Goal: Information Seeking & Learning: Learn about a topic

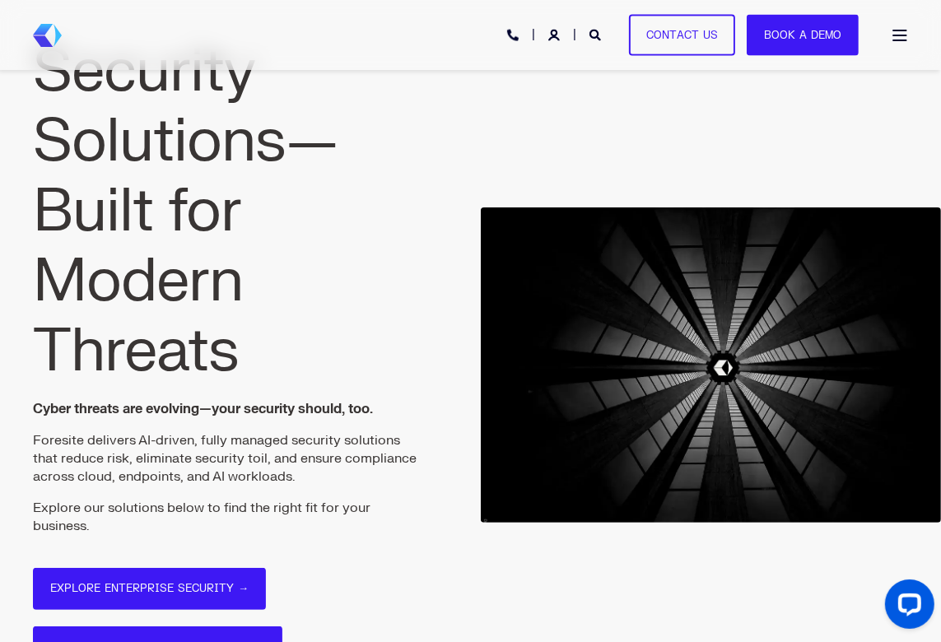
click at [889, 49] on div "SOLUTIONS SERVICES WHY FORESITE RESOURCES PHONE HOTLINE: [PHONE_NUMBER] Contact…" at bounding box center [470, 34] width 875 height 37
click at [901, 42] on link "Open Burger Menu" at bounding box center [899, 35] width 33 height 28
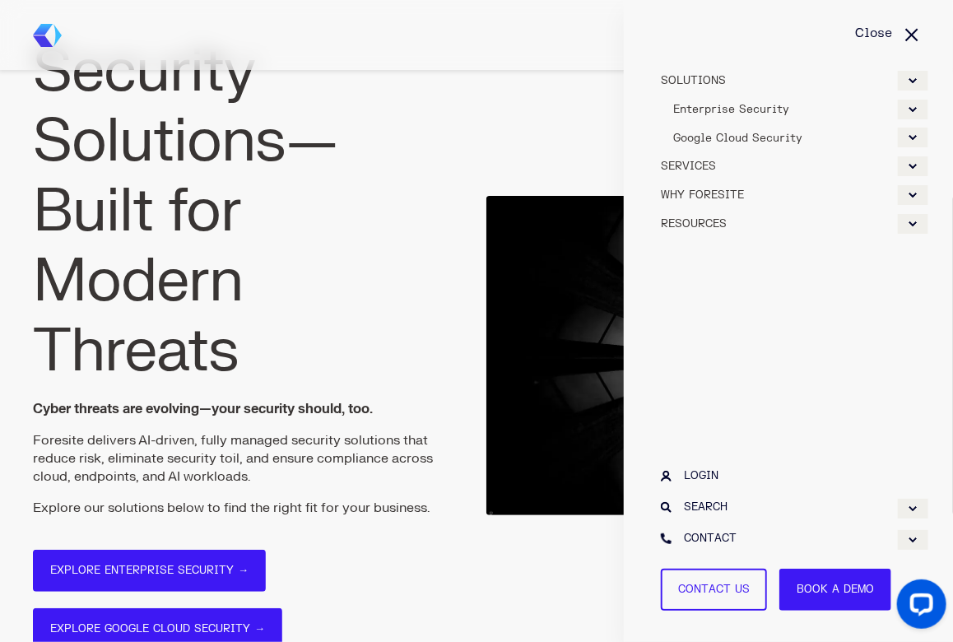
click at [914, 195] on div "Expand WHY FORESITE" at bounding box center [913, 195] width 30 height 20
click at [705, 194] on span "WHY FORESITE" at bounding box center [702, 195] width 83 height 13
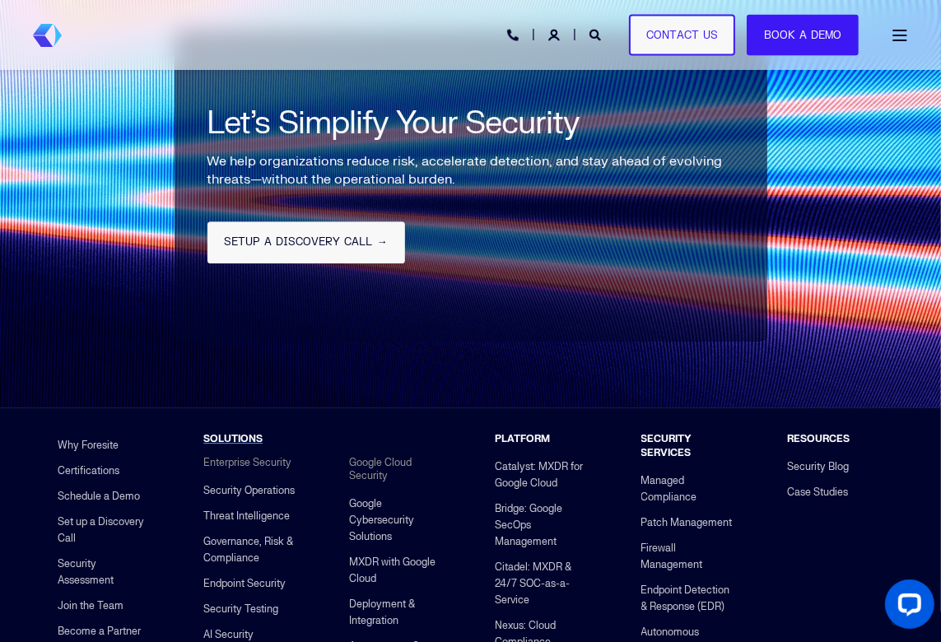
scroll to position [3787, 0]
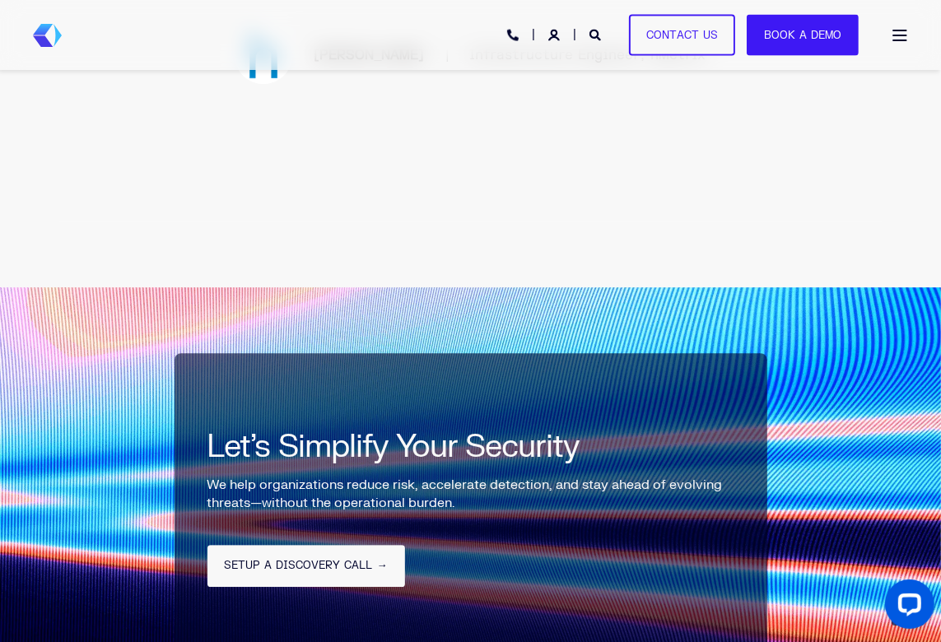
click at [902, 36] on div "Open Burger Menu" at bounding box center [899, 36] width 16 height 12
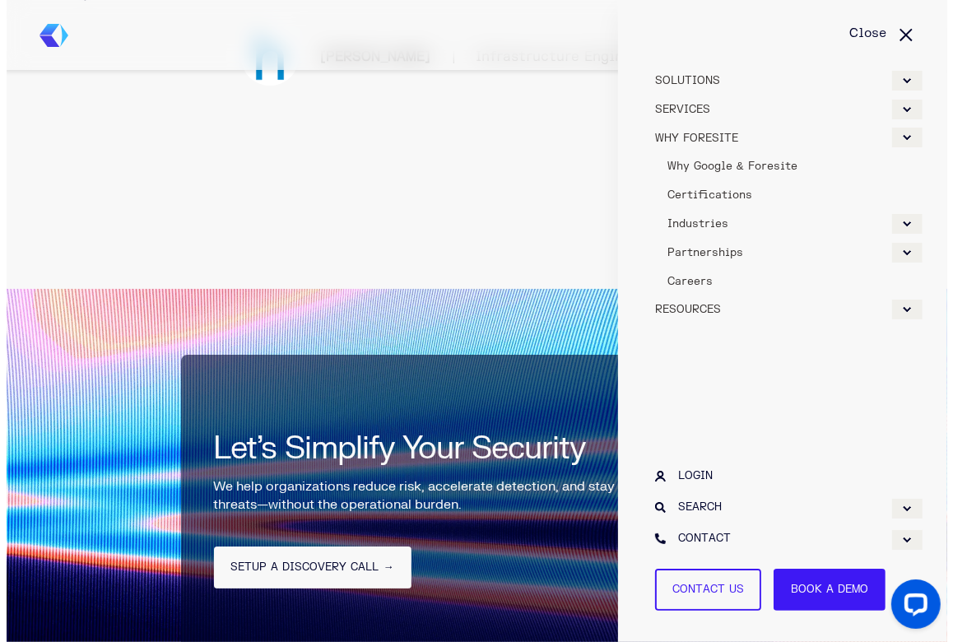
scroll to position [3462, 0]
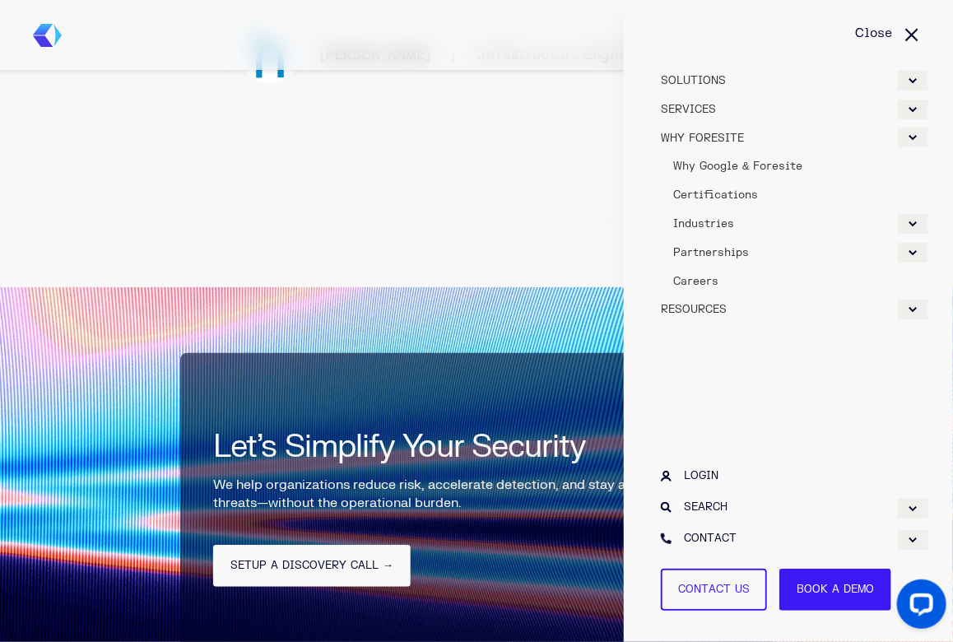
click at [911, 307] on div "Expand RESOURCES" at bounding box center [913, 310] width 30 height 20
click at [701, 361] on span "Case Studies" at bounding box center [711, 367] width 76 height 13
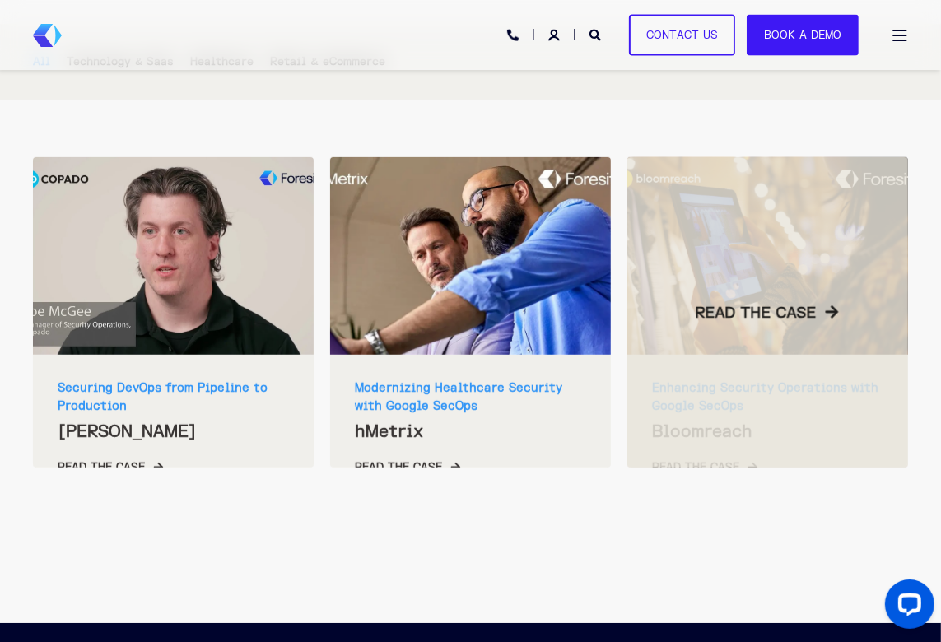
scroll to position [412, 0]
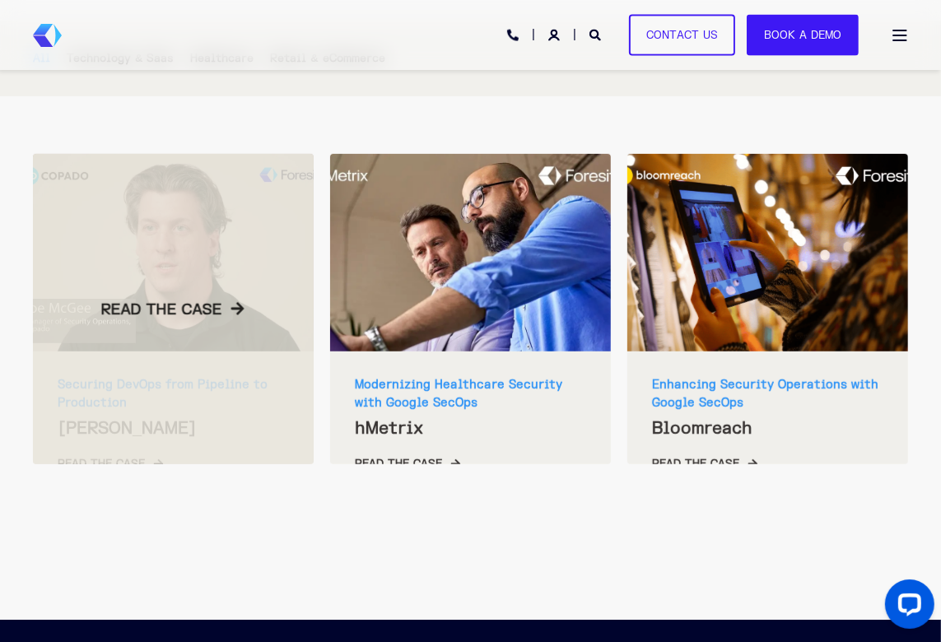
click at [198, 305] on span "READ THE CASE" at bounding box center [173, 310] width 281 height 20
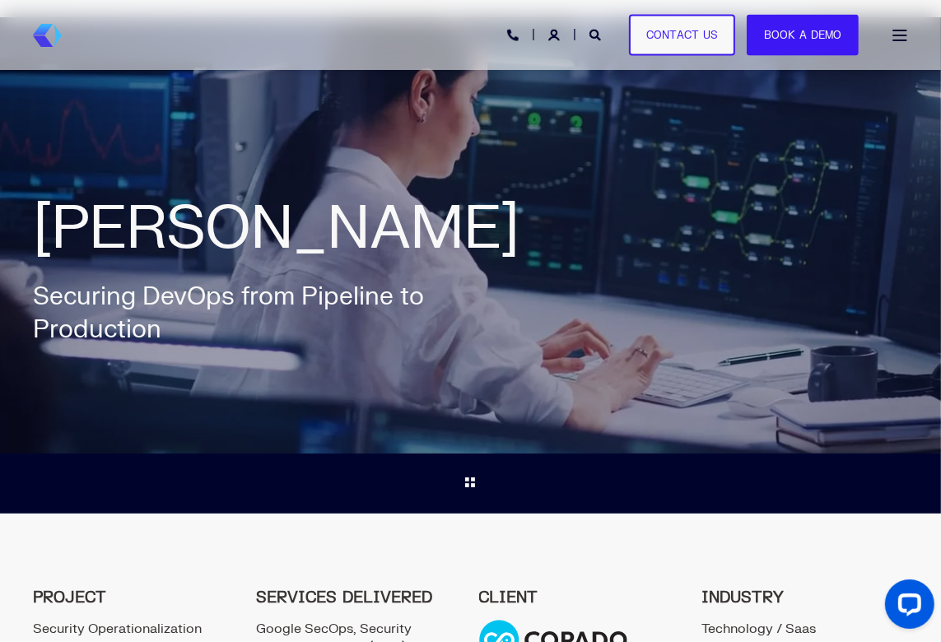
scroll to position [82, 0]
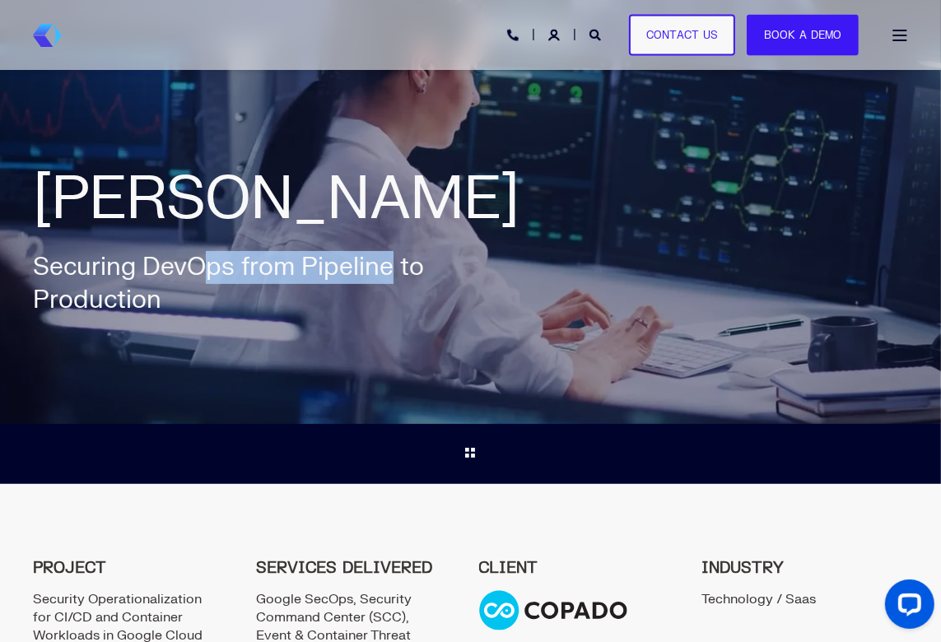
drag, startPoint x: 240, startPoint y: 266, endPoint x: 40, endPoint y: 263, distance: 200.1
click at [40, 263] on div "Securing DevOps from Pipeline to Production" at bounding box center [239, 284] width 412 height 66
copy div "Securing DevOps"
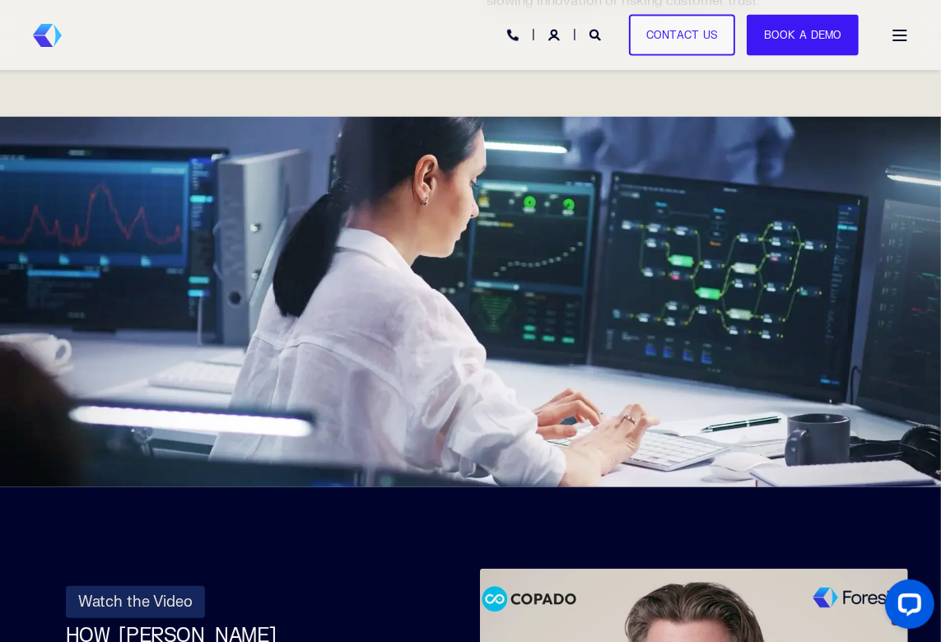
scroll to position [640, 0]
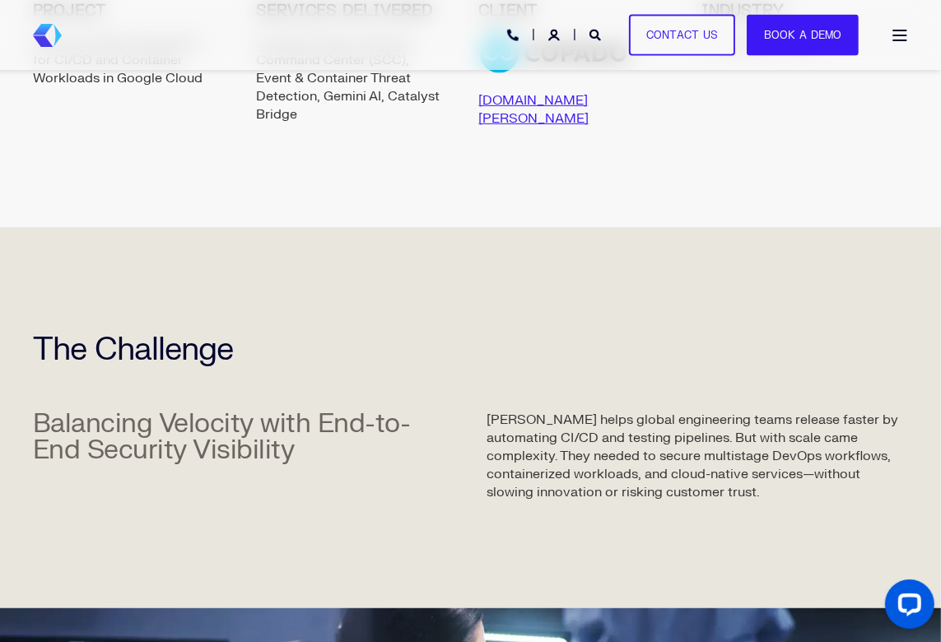
drag, startPoint x: 781, startPoint y: 472, endPoint x: 642, endPoint y: 440, distance: 143.0
click at [642, 440] on div "Copado helps global engineering teams release faster by automating CI/CD and te…" at bounding box center [697, 456] width 421 height 91
copy div "to secure multistage DevOps workflows, containerized workloads, and cloud-nativ…"
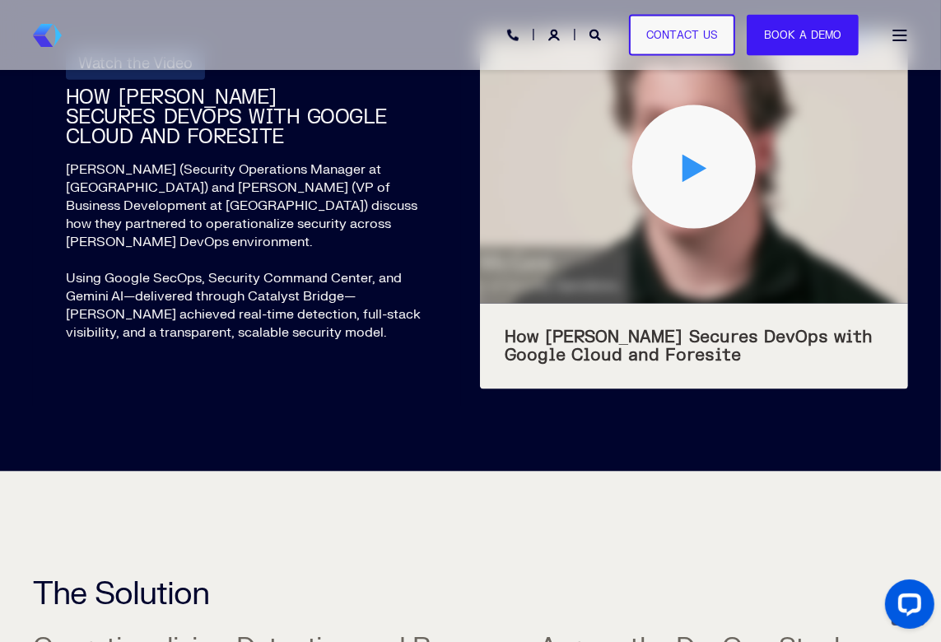
scroll to position [1710, 0]
